Goal: Task Accomplishment & Management: Use online tool/utility

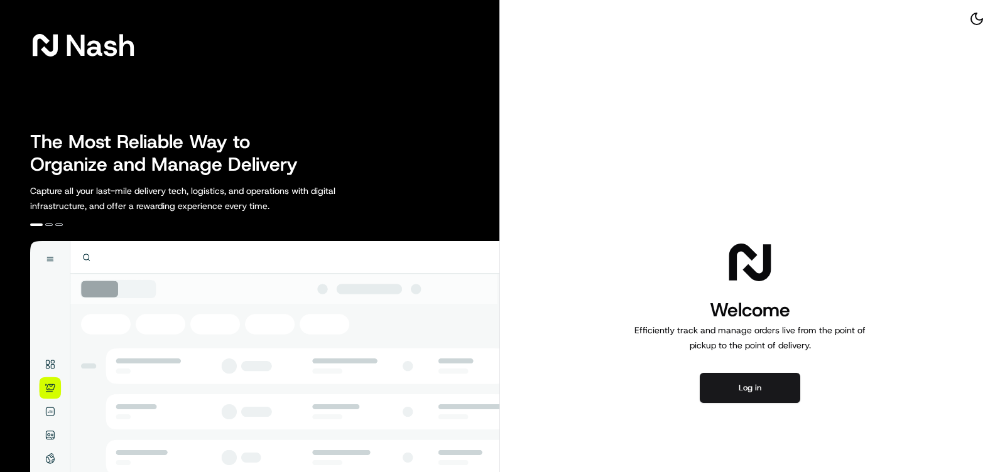
click at [748, 371] on div "Welcome Efficiently track and manage orders live from the point of pickup to th…" at bounding box center [750, 320] width 500 height 640
click at [750, 386] on button "Log in" at bounding box center [750, 388] width 101 height 30
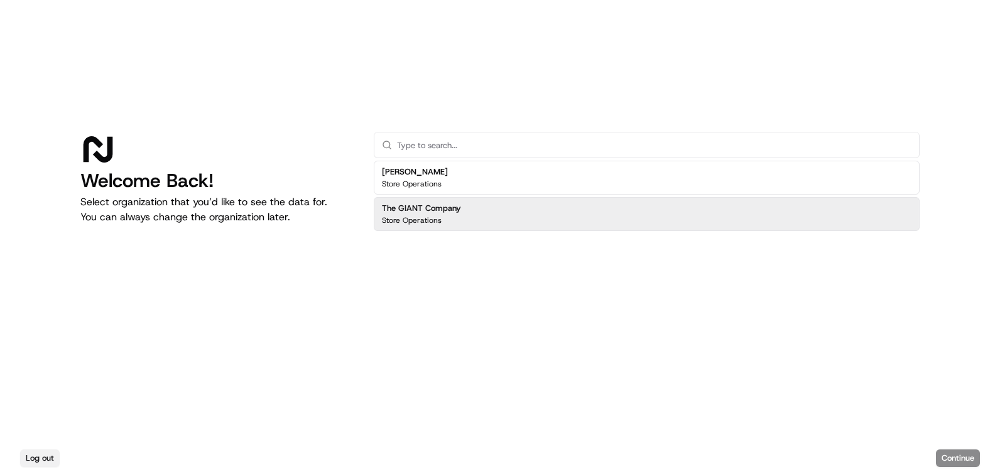
click at [48, 455] on button "Log out" at bounding box center [40, 459] width 40 height 18
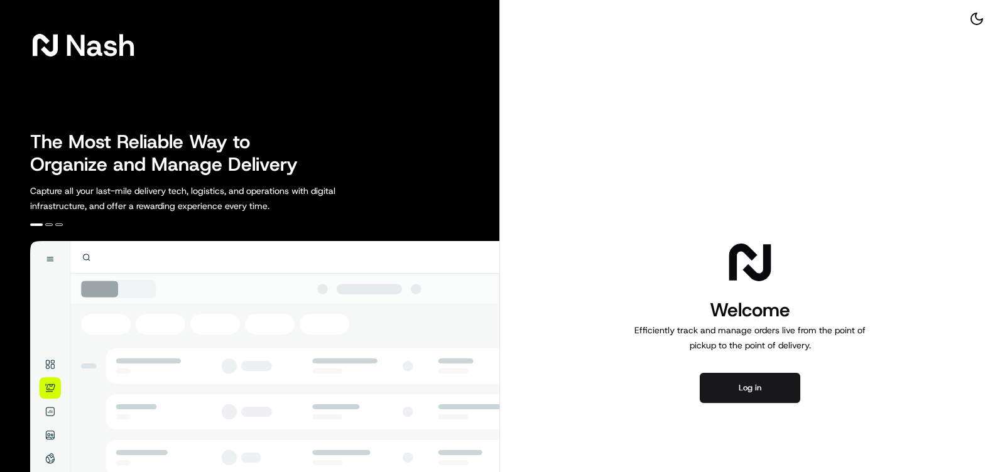
click at [743, 370] on div "Welcome Efficiently track and manage orders live from the point of pickup to th…" at bounding box center [750, 320] width 500 height 640
click at [744, 396] on button "Log in" at bounding box center [750, 388] width 101 height 30
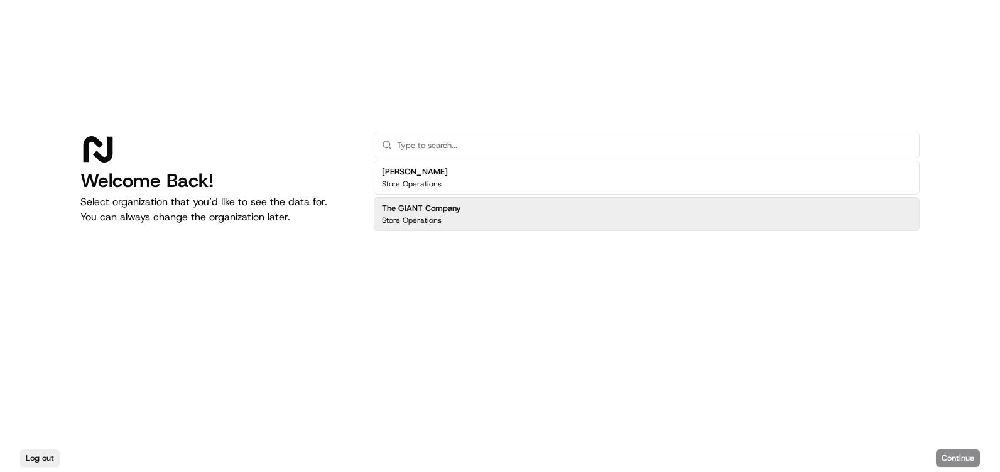
click at [441, 204] on h2 "The GIANT Company" at bounding box center [421, 208] width 79 height 11
click at [950, 454] on button "Continue" at bounding box center [958, 459] width 44 height 18
